Goal: Task Accomplishment & Management: Complete application form

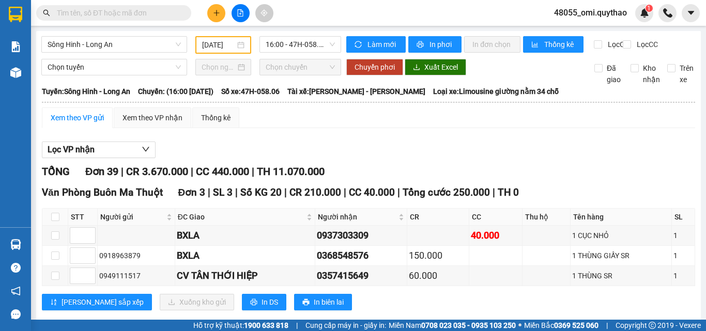
scroll to position [936, 0]
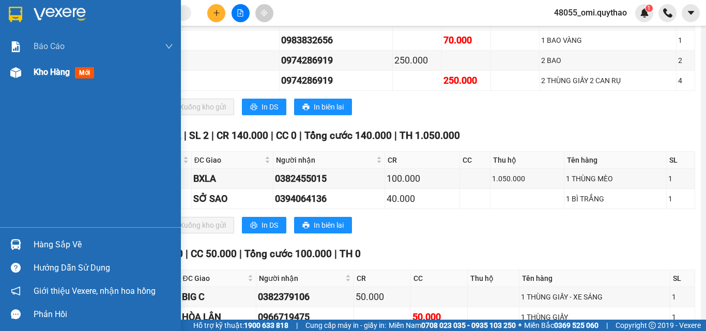
click at [19, 77] on img at bounding box center [15, 72] width 11 height 11
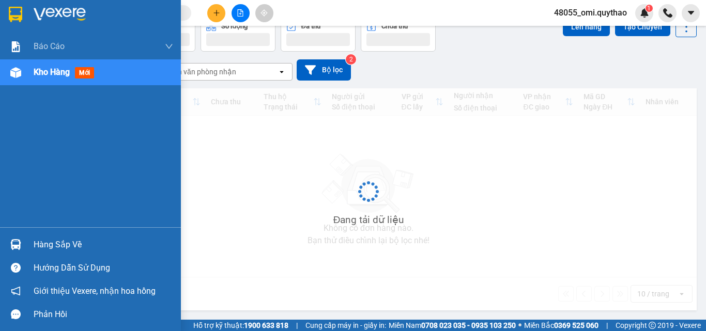
click at [19, 77] on img at bounding box center [15, 72] width 11 height 11
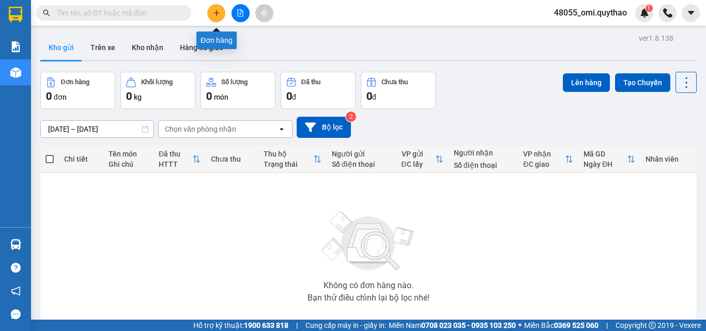
click at [217, 10] on icon "plus" at bounding box center [216, 12] width 7 height 7
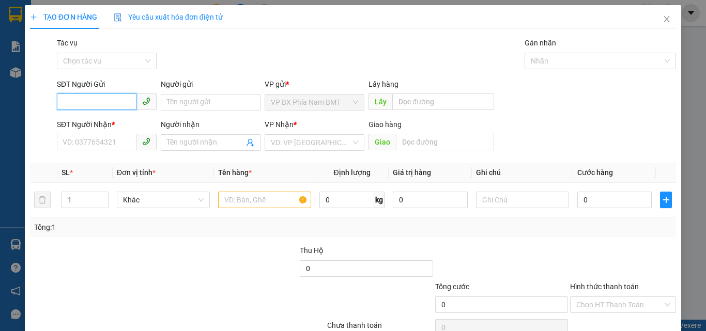
click at [120, 106] on input "SĐT Người Gửi" at bounding box center [97, 102] width 80 height 17
type input "0944549462"
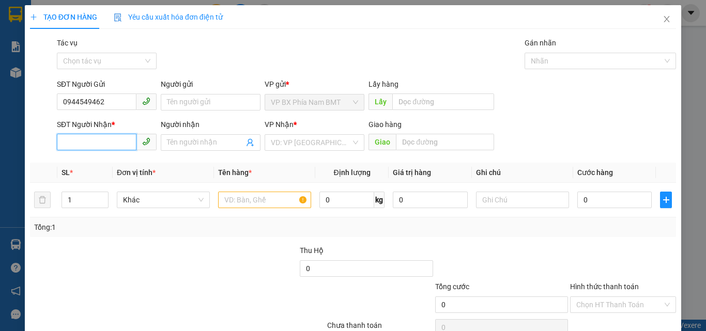
click at [104, 141] on input "SĐT Người Nhận *" at bounding box center [97, 142] width 80 height 17
type input "0352315098"
click at [287, 144] on input "search" at bounding box center [311, 143] width 80 height 16
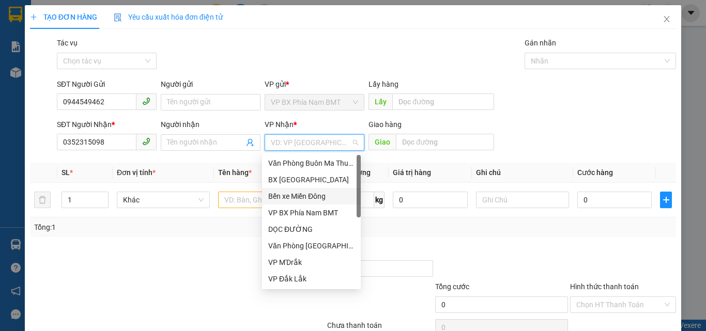
click at [304, 201] on div "Bến xe Miền Đông" at bounding box center [311, 196] width 86 height 11
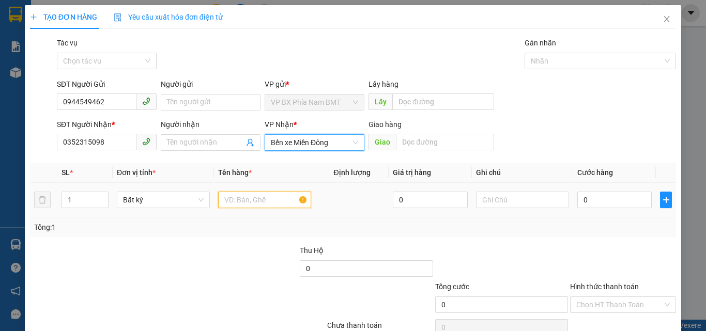
click at [249, 200] on input "text" at bounding box center [264, 200] width 93 height 17
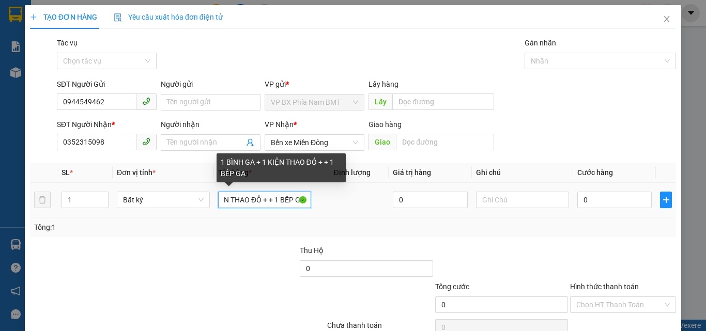
scroll to position [0, 65]
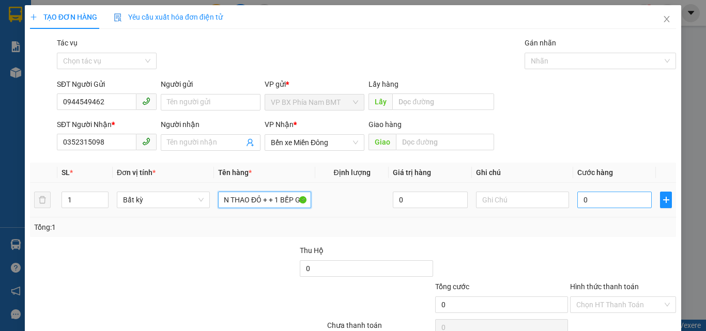
type input "1 BÌNH GA + 1 KIỆN THAO ĐỎ + + 1 BẾP GA"
click at [589, 195] on input "0" at bounding box center [614, 200] width 74 height 17
type input "2"
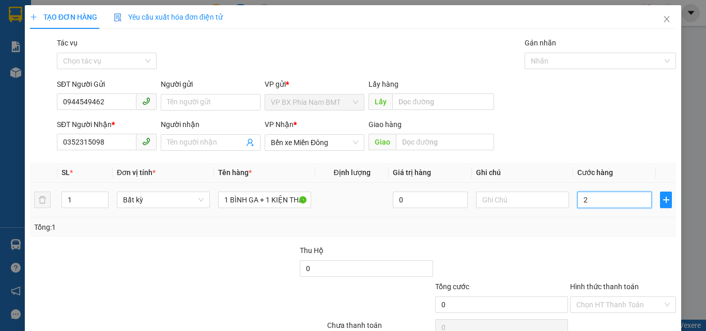
type input "2"
type input "20"
type input "200"
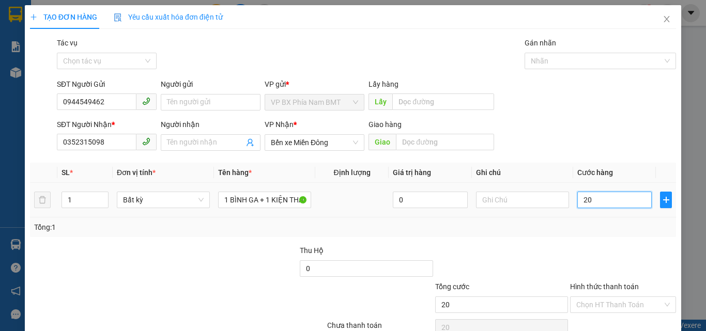
type input "200"
type input "2.000"
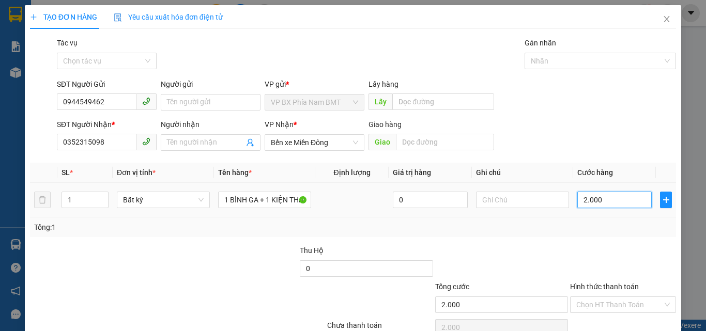
type input "20.000"
type input "200.000"
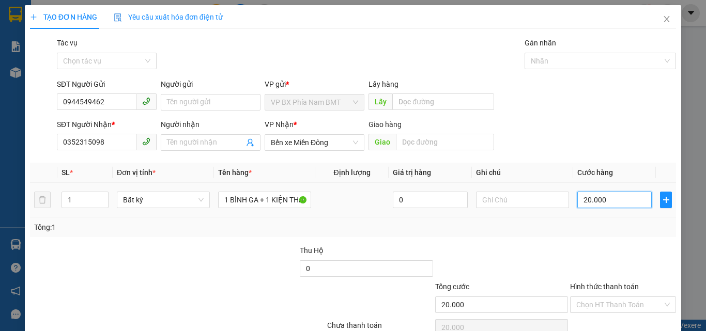
type input "200.000"
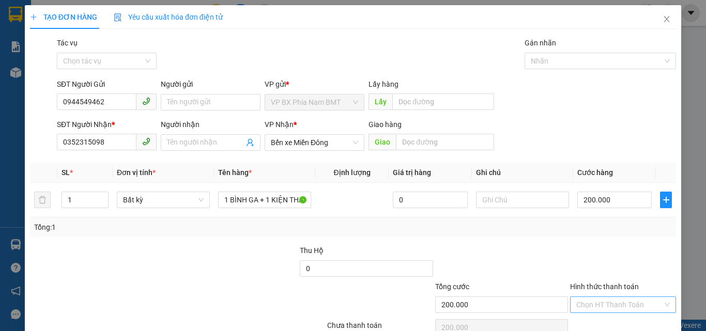
click at [588, 304] on input "Hình thức thanh toán" at bounding box center [619, 305] width 86 height 16
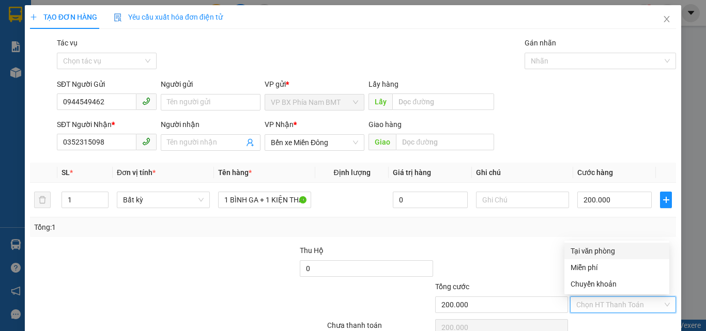
click at [592, 248] on div "Tại văn phòng" at bounding box center [617, 250] width 92 height 11
type input "0"
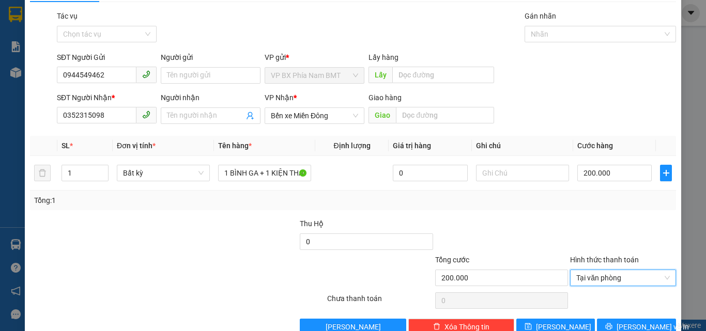
scroll to position [51, 0]
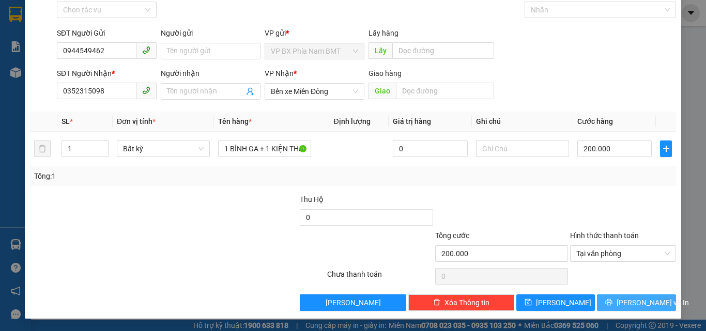
click at [612, 307] on span "printer" at bounding box center [608, 303] width 7 height 8
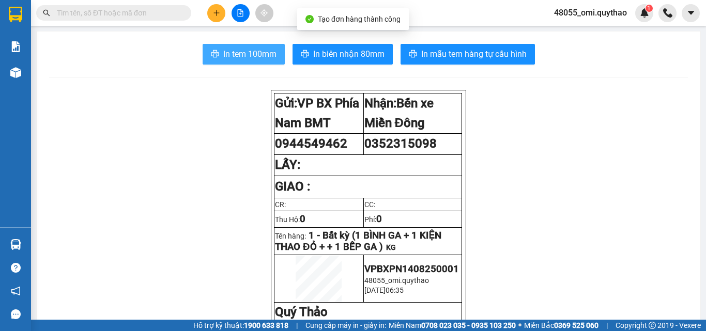
click at [237, 50] on span "In tem 100mm" at bounding box center [249, 54] width 53 height 13
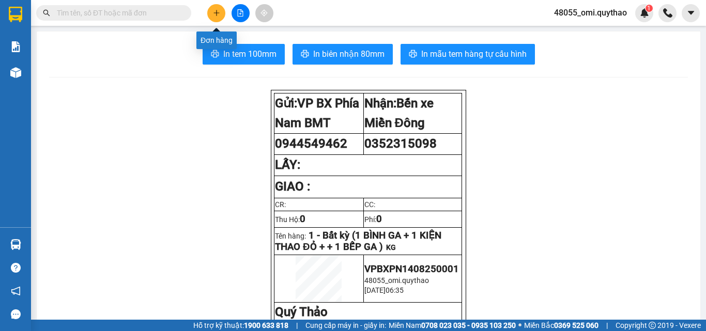
click at [215, 16] on icon "plus" at bounding box center [216, 12] width 7 height 7
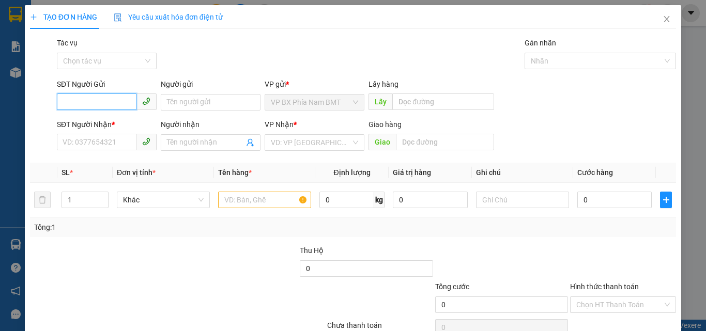
click at [106, 105] on input "SĐT Người Gửi" at bounding box center [97, 102] width 80 height 17
type input "0909319248"
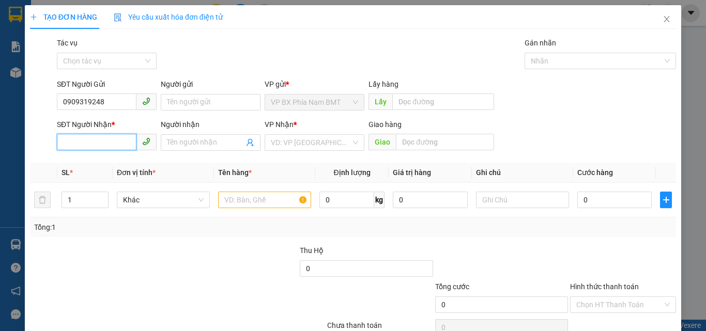
click at [100, 141] on input "SĐT Người Nhận *" at bounding box center [97, 142] width 80 height 17
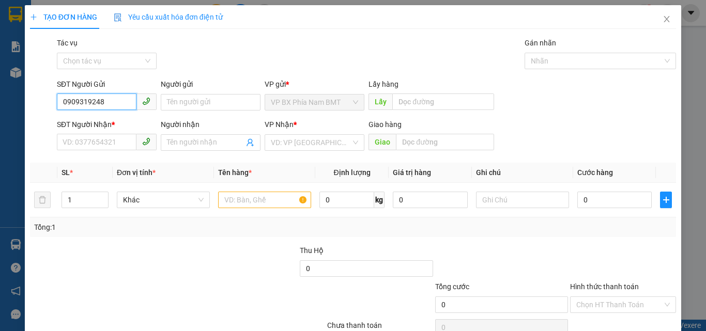
drag, startPoint x: 60, startPoint y: 100, endPoint x: 109, endPoint y: 100, distance: 48.6
click at [109, 100] on input "0909319248" at bounding box center [97, 102] width 80 height 17
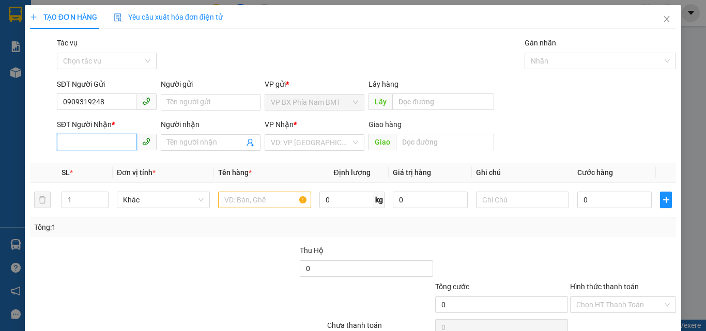
click at [129, 137] on input "SĐT Người Nhận *" at bounding box center [97, 142] width 80 height 17
paste input "0909319248"
type input "0909319248"
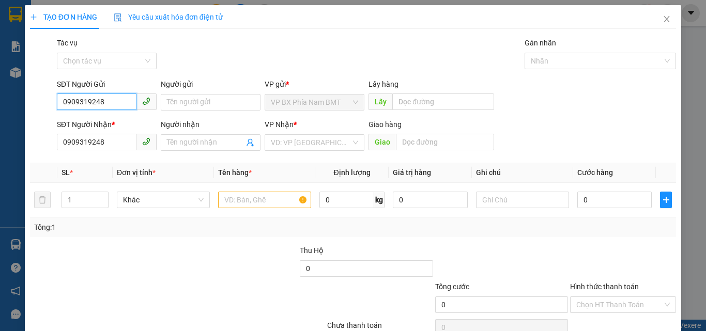
drag, startPoint x: 117, startPoint y: 107, endPoint x: 25, endPoint y: 89, distance: 94.2
click at [25, 89] on div "TẠO ĐƠN HÀNG Yêu cầu xuất hóa đơn điện tử Transit Pickup Surcharge Ids Transit …" at bounding box center [353, 187] width 656 height 365
click at [87, 121] on div "0914052968" at bounding box center [106, 122] width 86 height 11
type input "0914052968"
click at [274, 149] on input "search" at bounding box center [311, 143] width 80 height 16
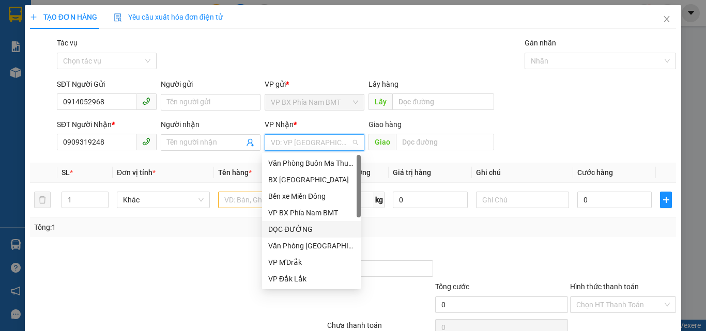
click at [294, 230] on div "DỌC ĐƯỜNG" at bounding box center [311, 229] width 86 height 11
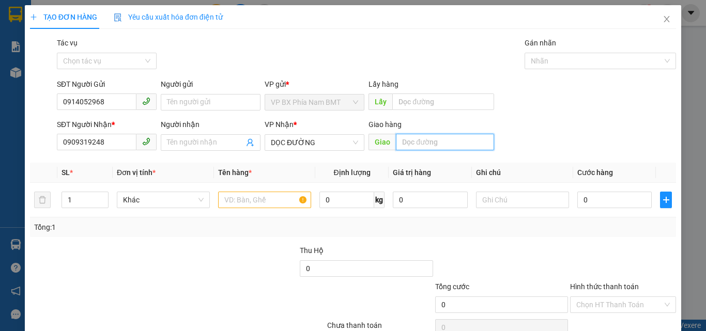
click at [435, 148] on input "text" at bounding box center [445, 142] width 98 height 17
type input "CV THANH LỄ"
click at [261, 194] on input "text" at bounding box center [264, 200] width 93 height 17
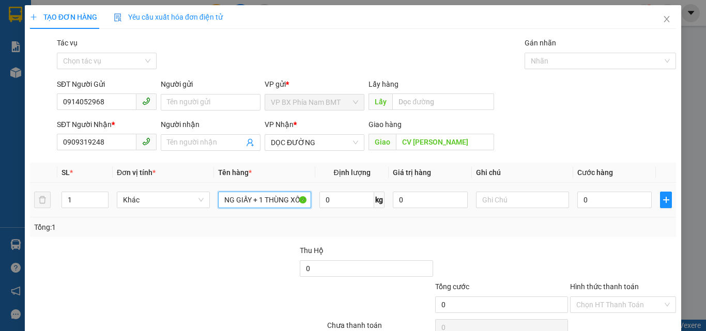
scroll to position [0, 25]
type input "1 THÙNG GIẤY + 1 THÙNG XỐP"
click at [605, 199] on input "0" at bounding box center [614, 200] width 74 height 17
type input "1"
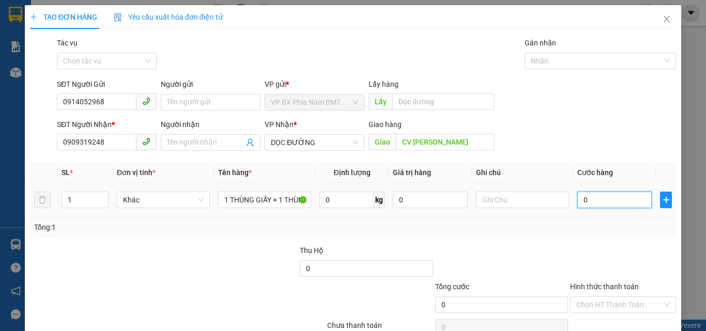
type input "1"
type input "13"
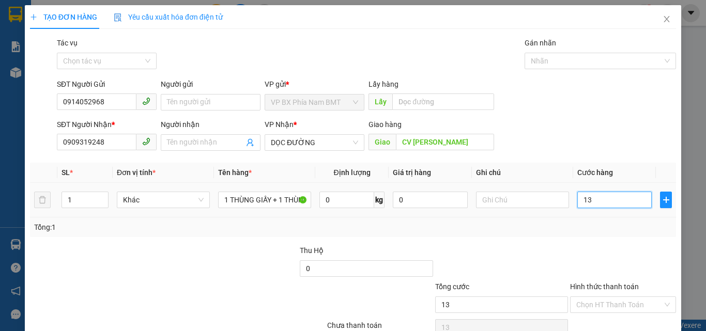
type input "130"
type input "1.300"
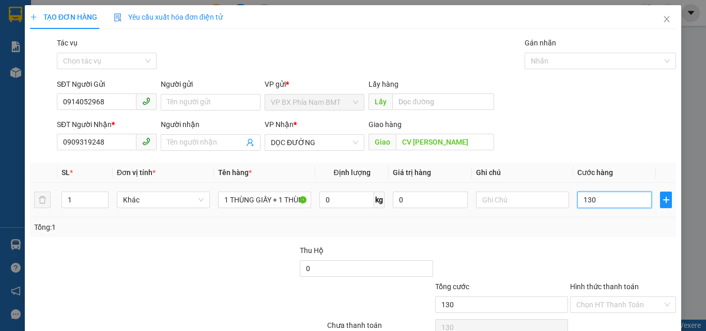
type input "1.300"
type input "13.000"
type input "130.000"
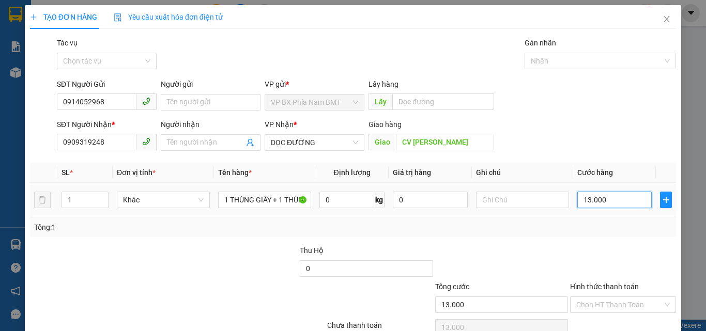
type input "130.000"
type input "1.300.000"
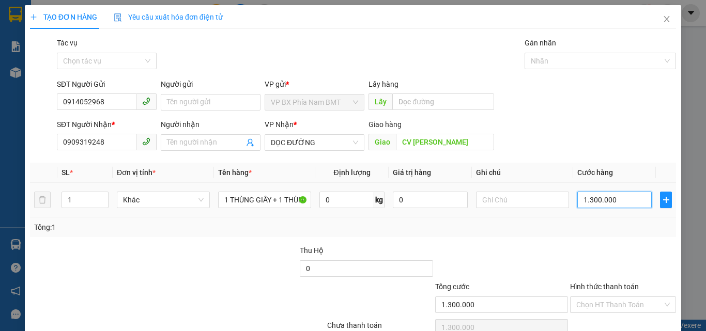
type input "130.000"
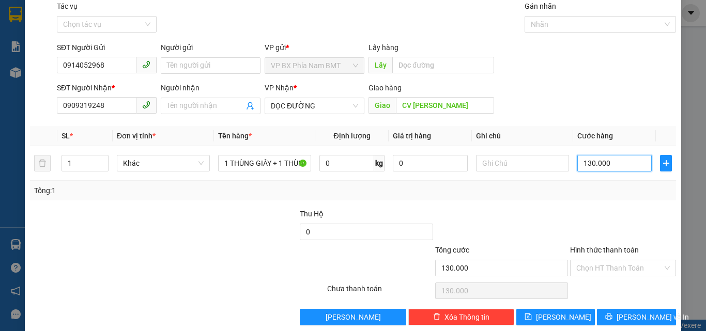
scroll to position [51, 0]
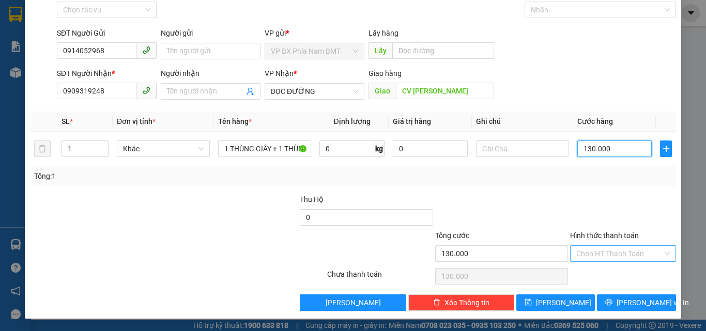
type input "130.000"
click at [611, 258] on input "Hình thức thanh toán" at bounding box center [619, 254] width 86 height 16
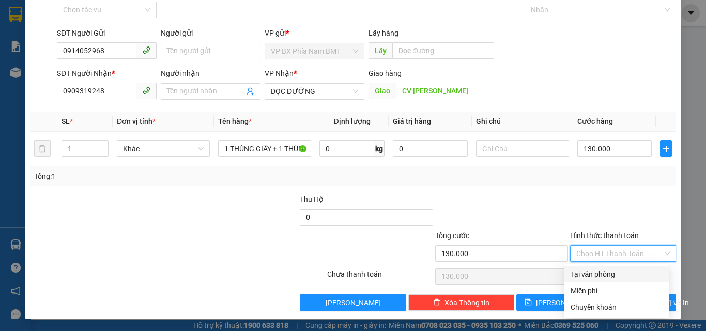
click at [592, 273] on div "Tại văn phòng" at bounding box center [617, 274] width 92 height 11
type input "0"
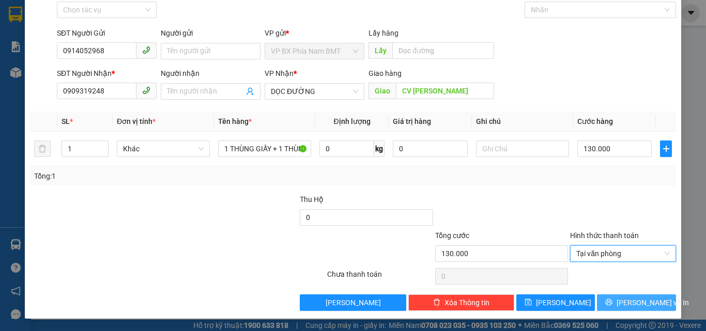
click at [623, 309] on button "Lưu và In" at bounding box center [636, 303] width 79 height 17
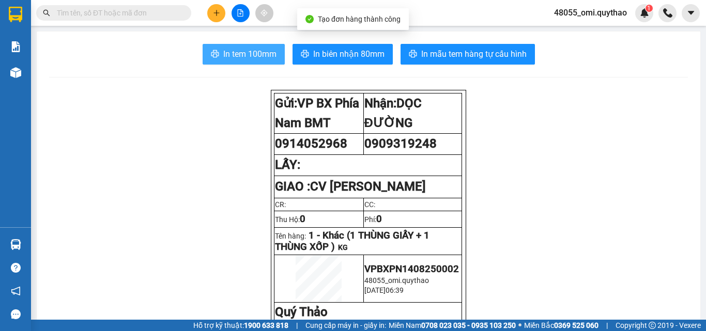
click at [241, 57] on span "In tem 100mm" at bounding box center [249, 54] width 53 height 13
click at [241, 56] on span "In tem 100mm" at bounding box center [249, 54] width 53 height 13
click at [242, 52] on span "In tem 100mm" at bounding box center [249, 54] width 53 height 13
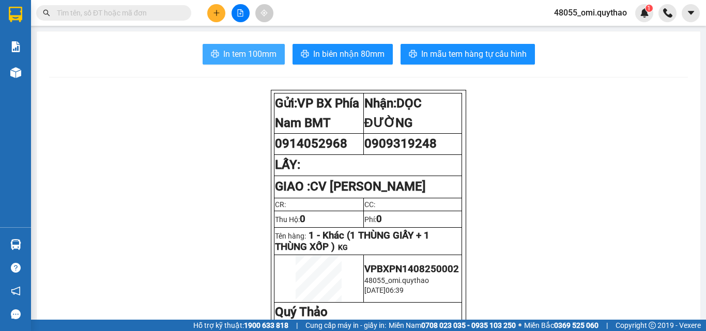
click at [242, 52] on span "In tem 100mm" at bounding box center [249, 54] width 53 height 13
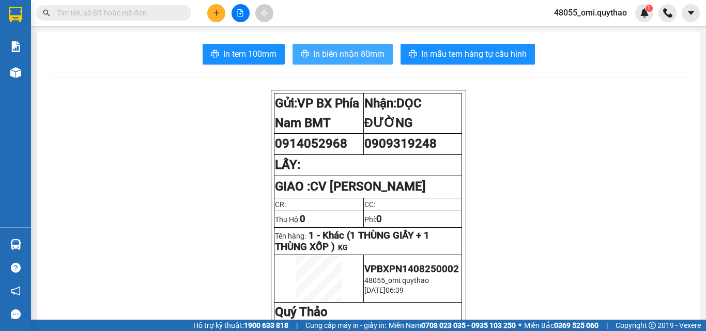
click at [328, 47] on button "In biên nhận 80mm" at bounding box center [342, 54] width 100 height 21
